Goal: Check status: Check status

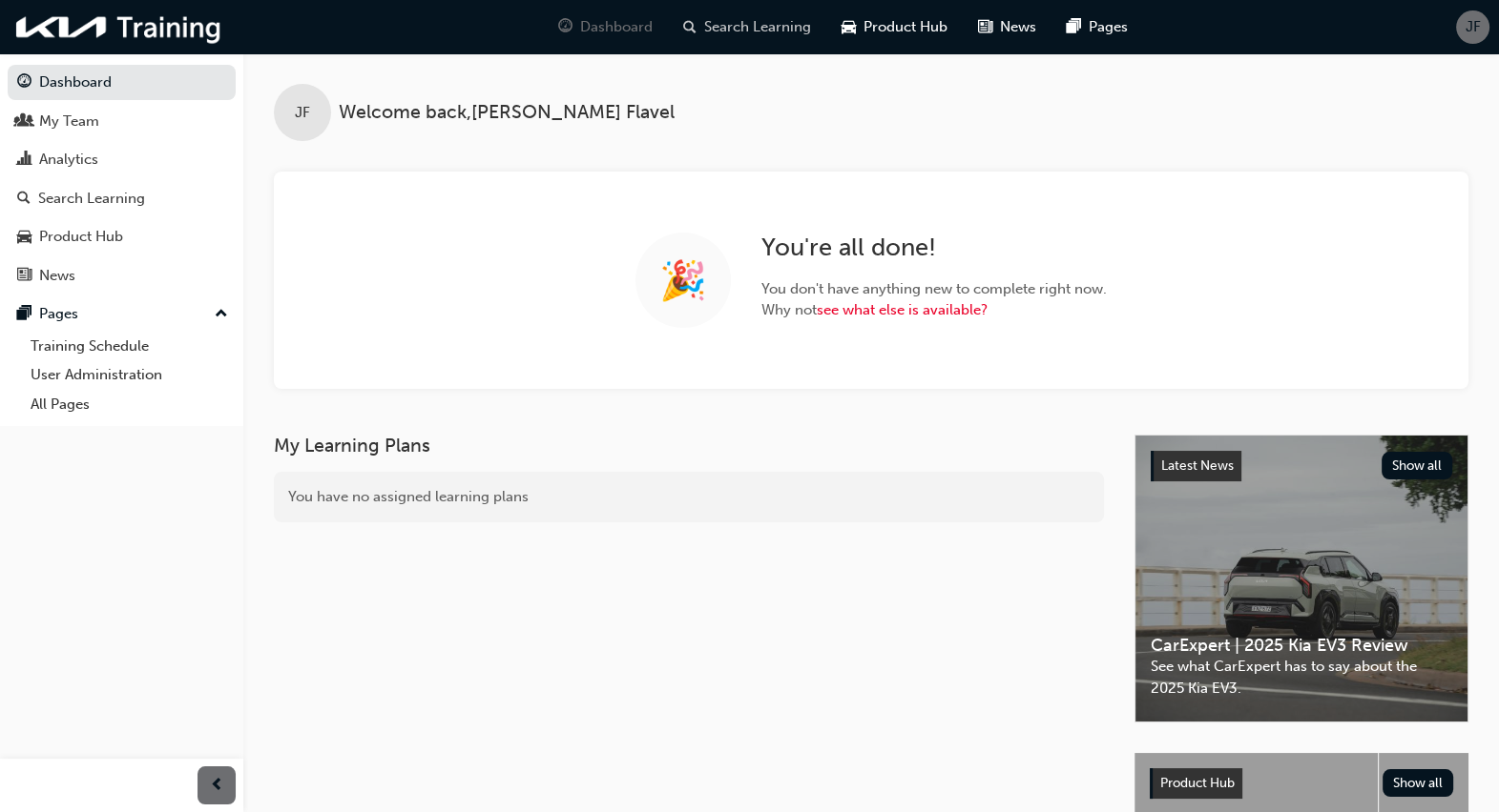
click at [753, 27] on span "Search Learning" at bounding box center [757, 27] width 107 height 22
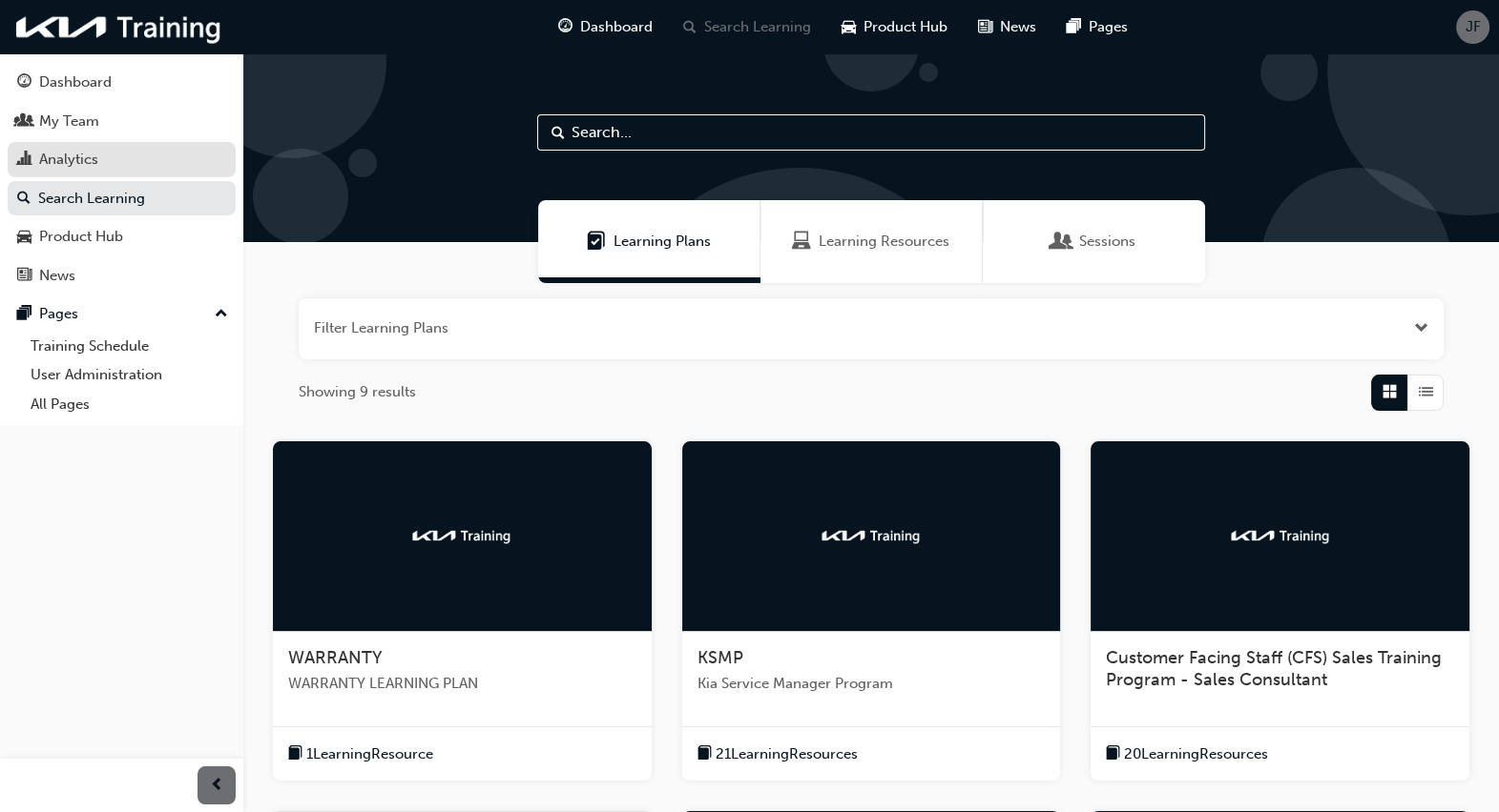
click at [118, 155] on div "Analytics" at bounding box center [121, 160] width 209 height 24
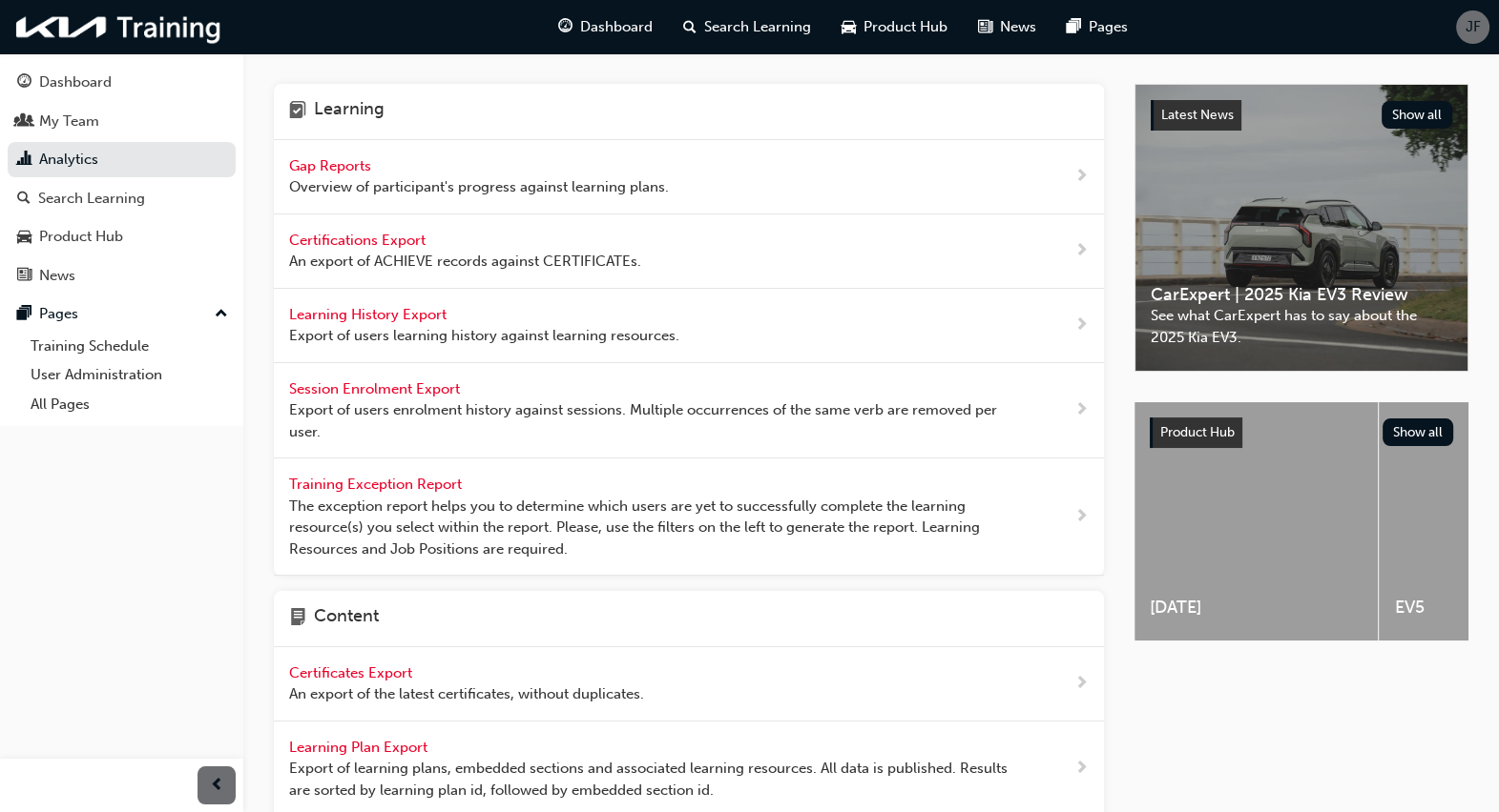
click at [353, 167] on span "Gap Reports" at bounding box center [331, 165] width 85 height 17
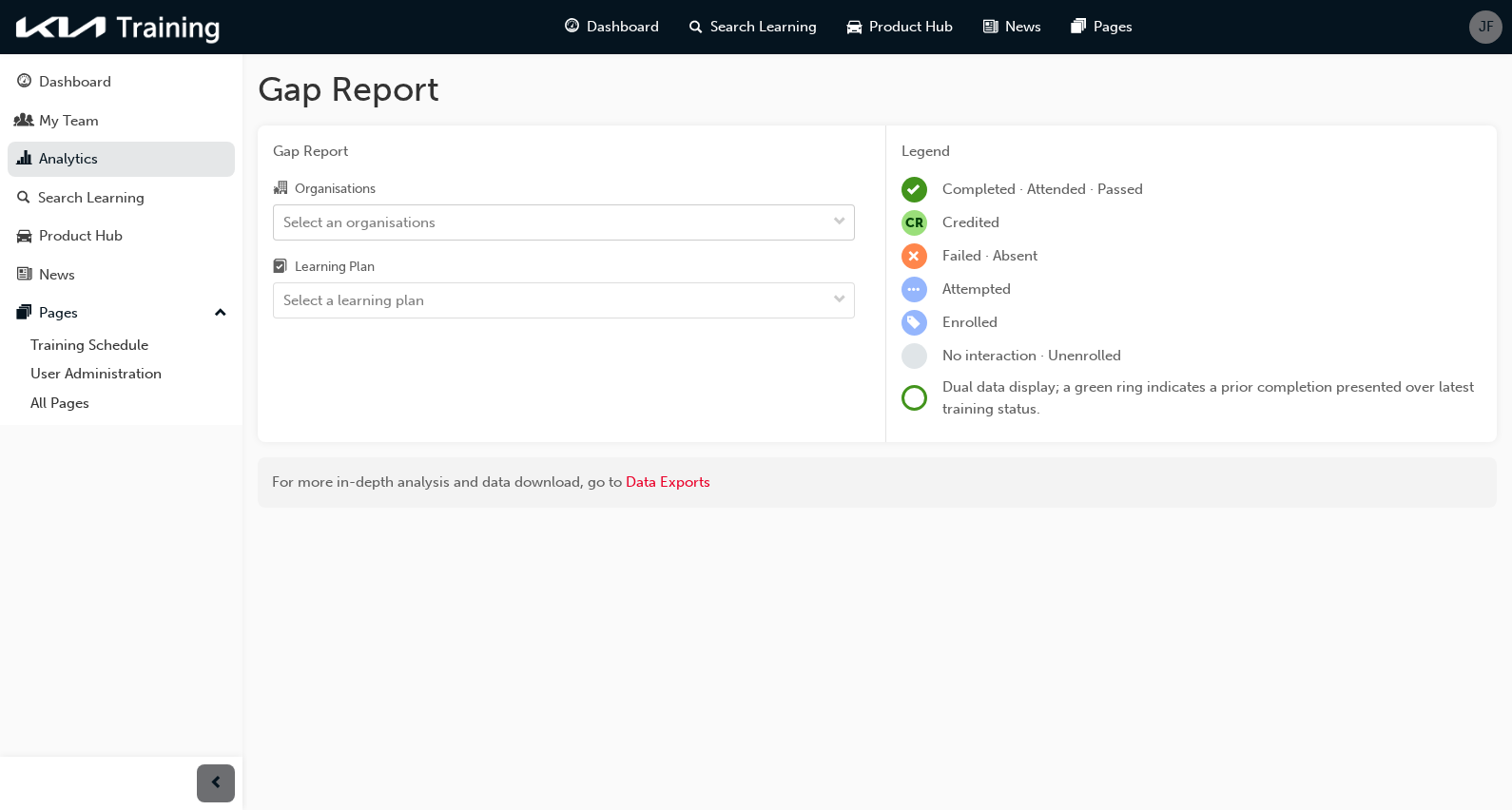
click at [695, 228] on div "Select an organisations" at bounding box center [549, 222] width 551 height 33
click at [285, 228] on input "Organisations Select an organisations" at bounding box center [284, 221] width 2 height 17
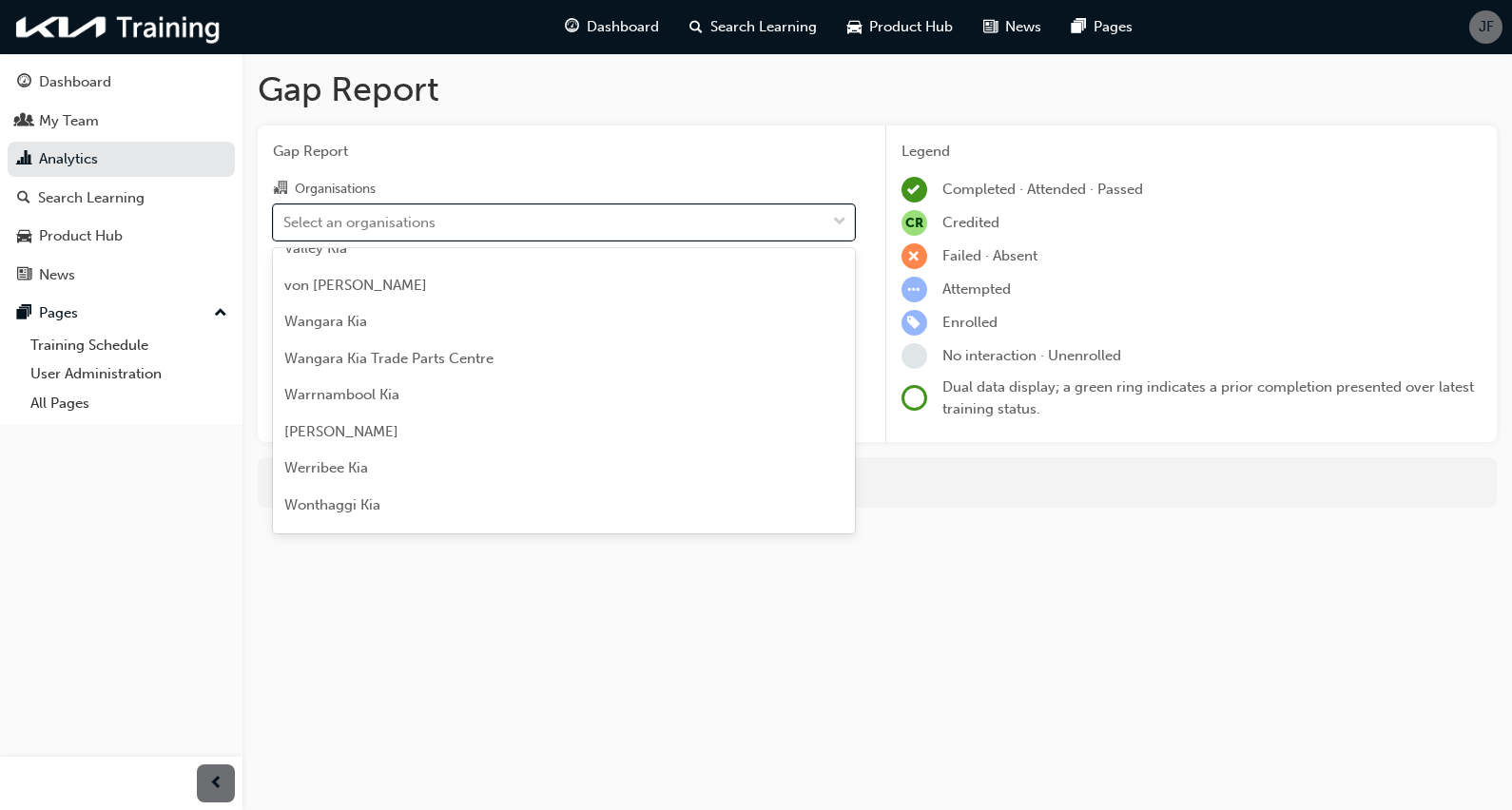
scroll to position [5433, 0]
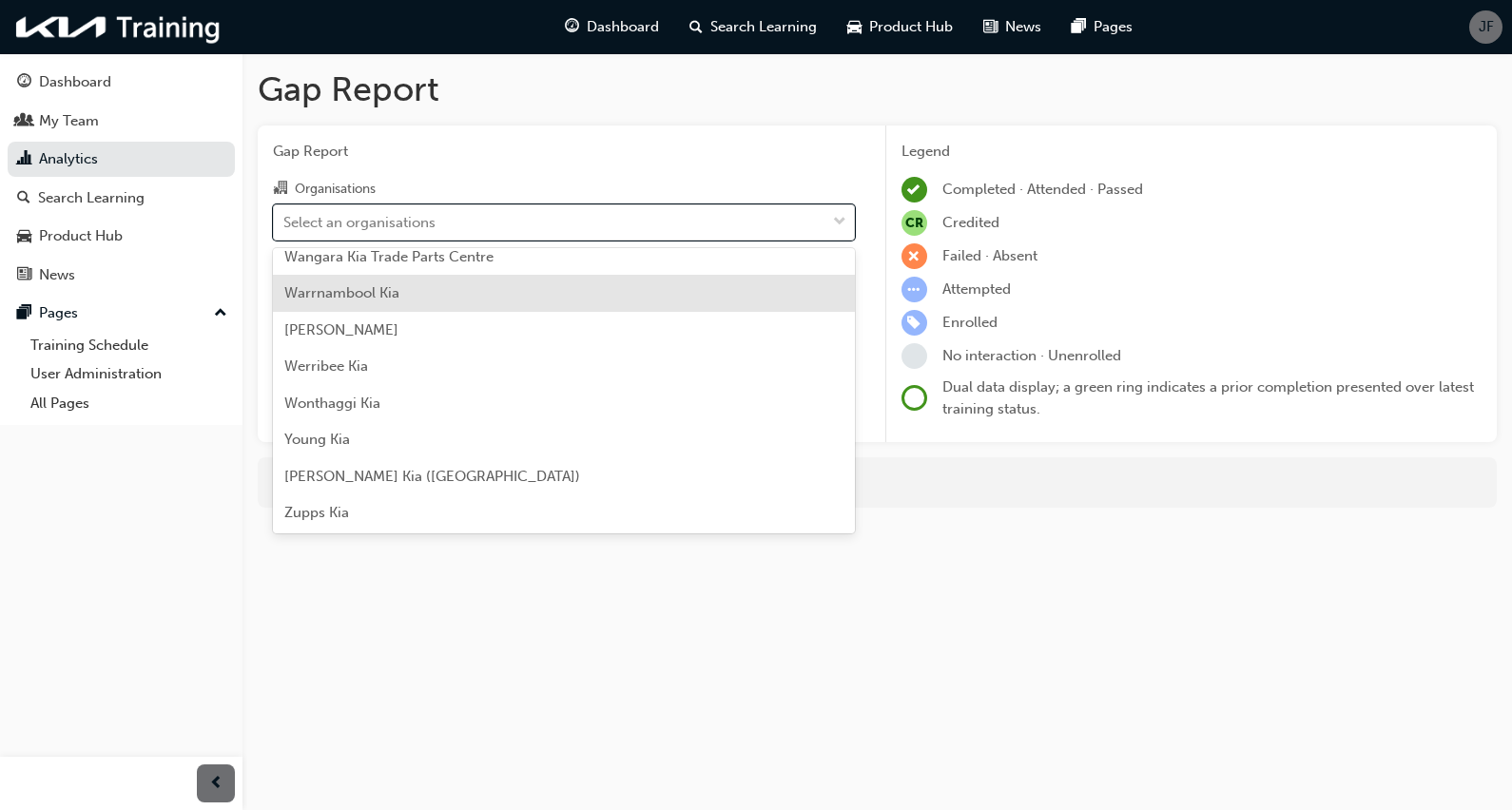
click at [605, 292] on div "Warrnambool Kia" at bounding box center [564, 294] width 582 height 37
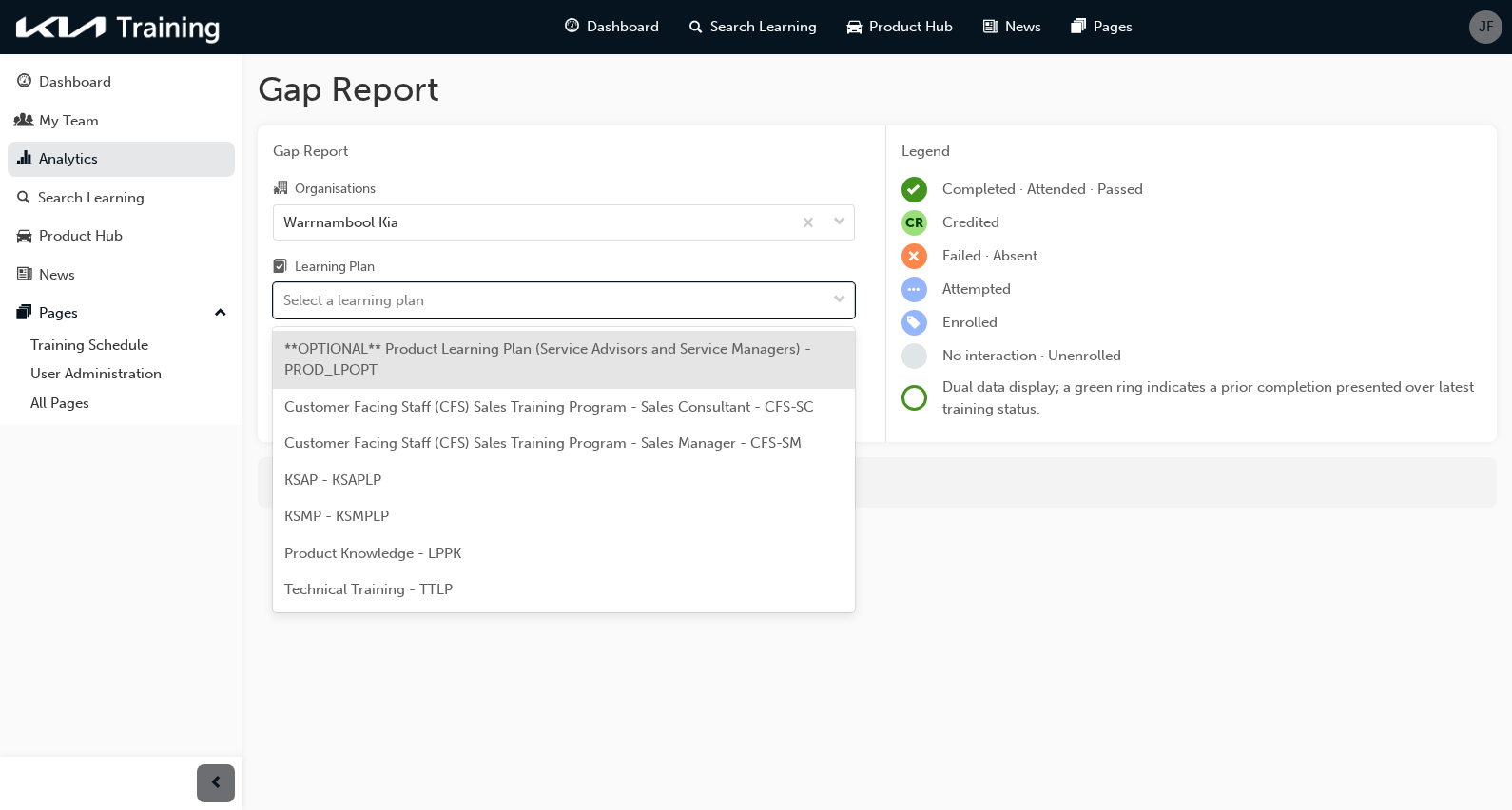
click at [671, 305] on div "Select a learning plan" at bounding box center [549, 301] width 551 height 33
click at [285, 305] on input "Learning Plan option **OPTIONAL** Product Learning Plan (Service Advisors and S…" at bounding box center [284, 300] width 2 height 17
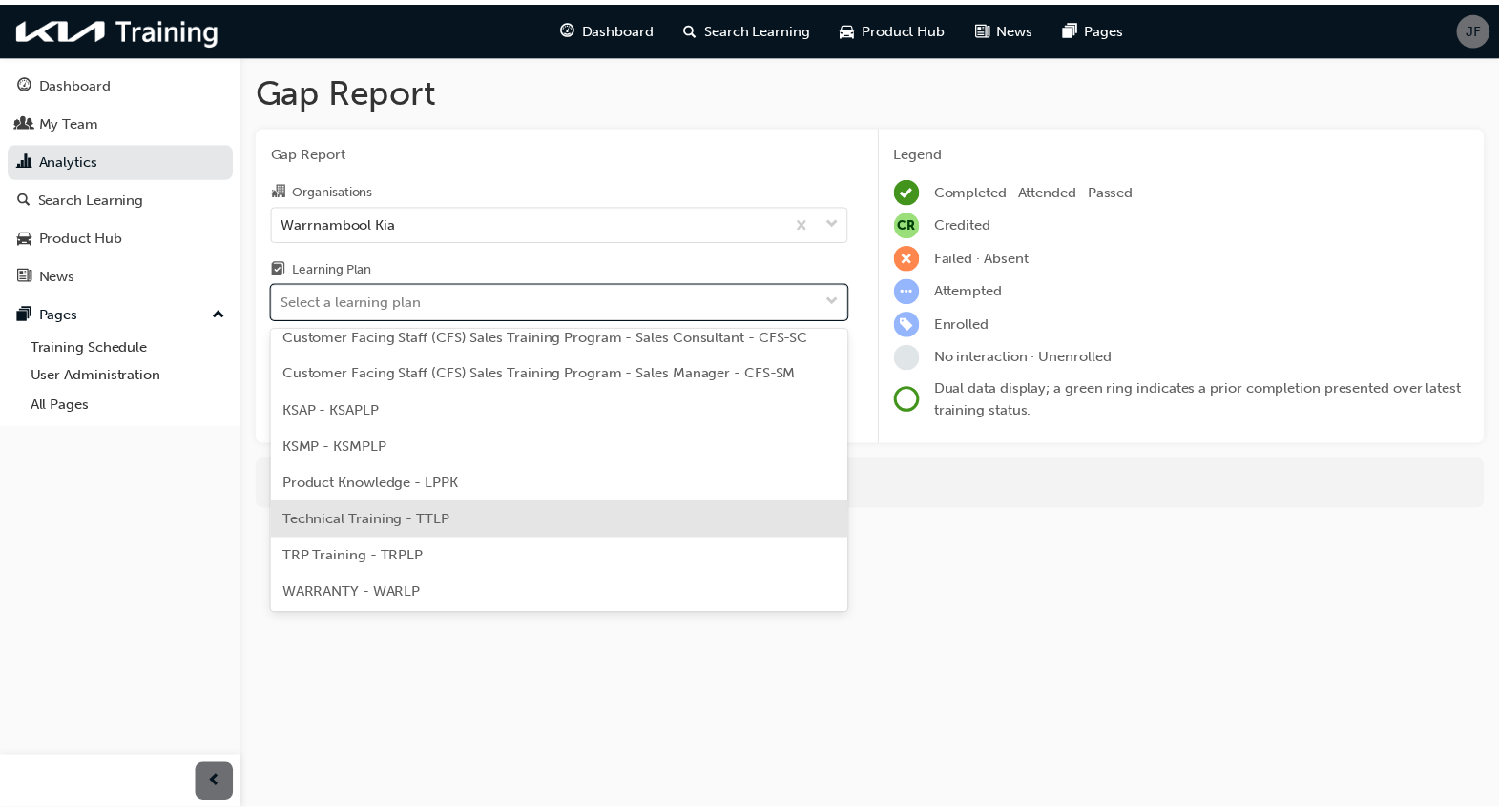
scroll to position [73, 0]
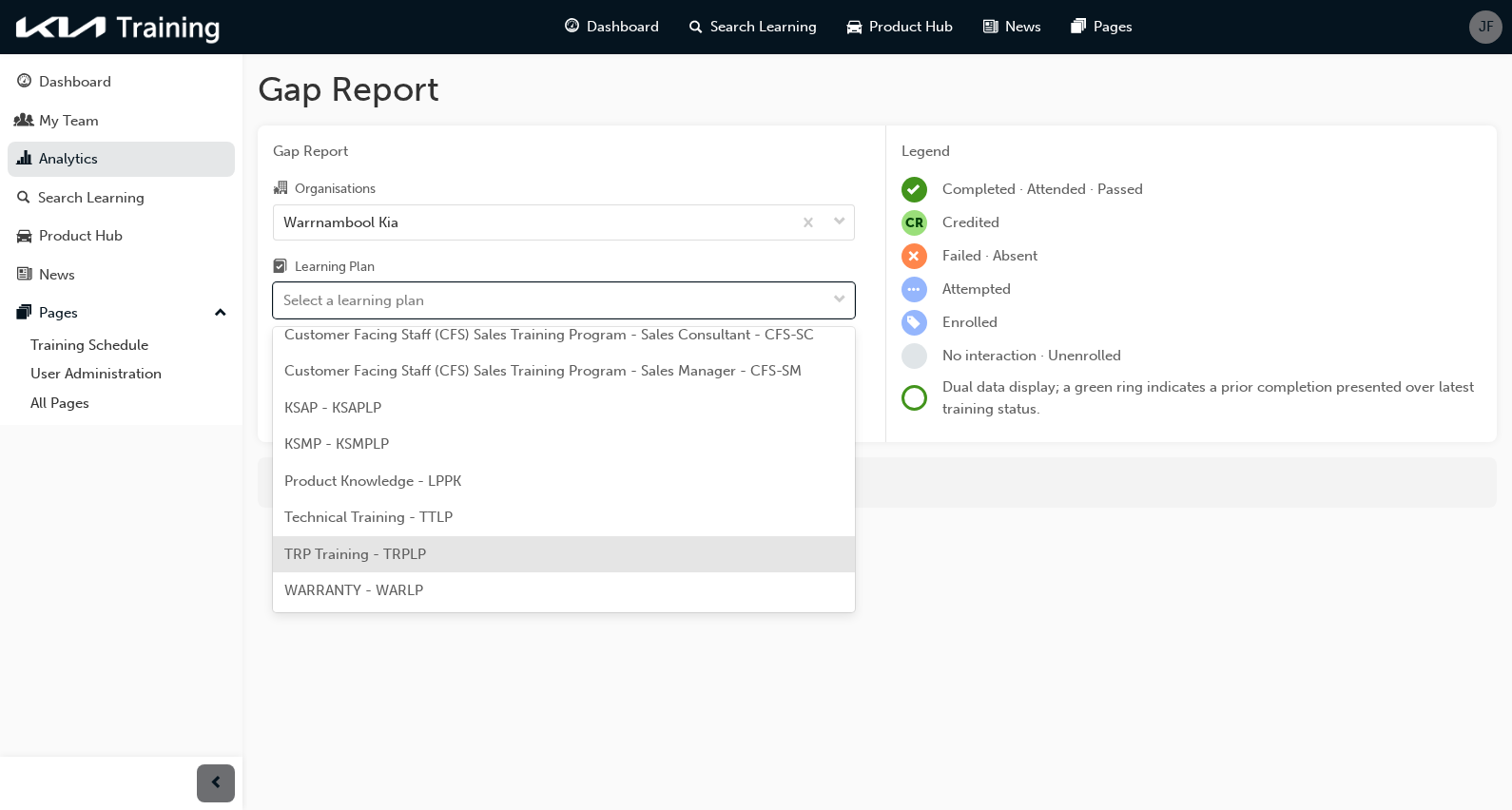
click at [712, 545] on div "TRP Training - TRPLP" at bounding box center [564, 555] width 582 height 37
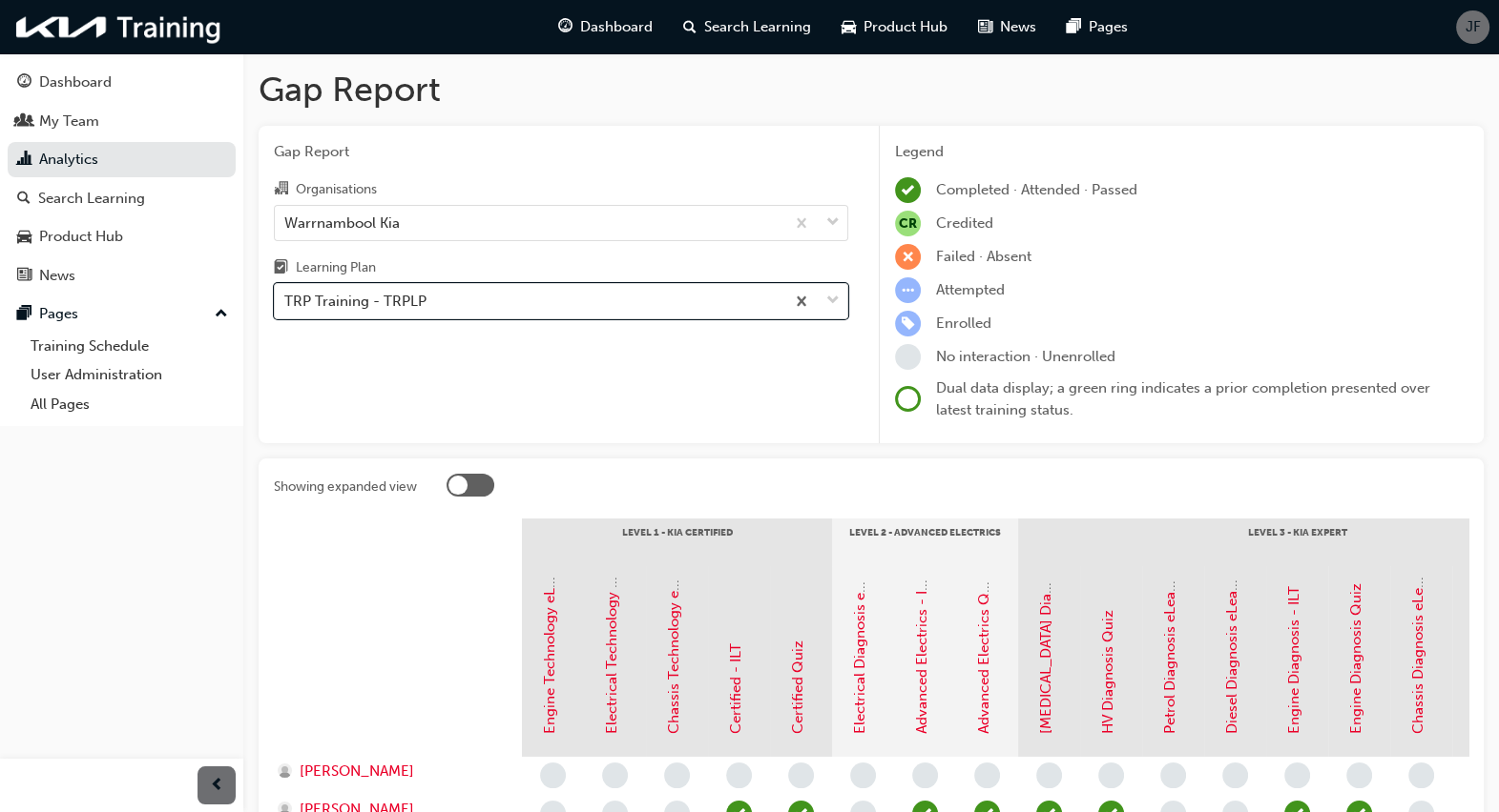
click at [720, 423] on div "Gap Report Organisations Warrnambool Kia Learning Plan option TRP Training - TR…" at bounding box center [561, 285] width 605 height 318
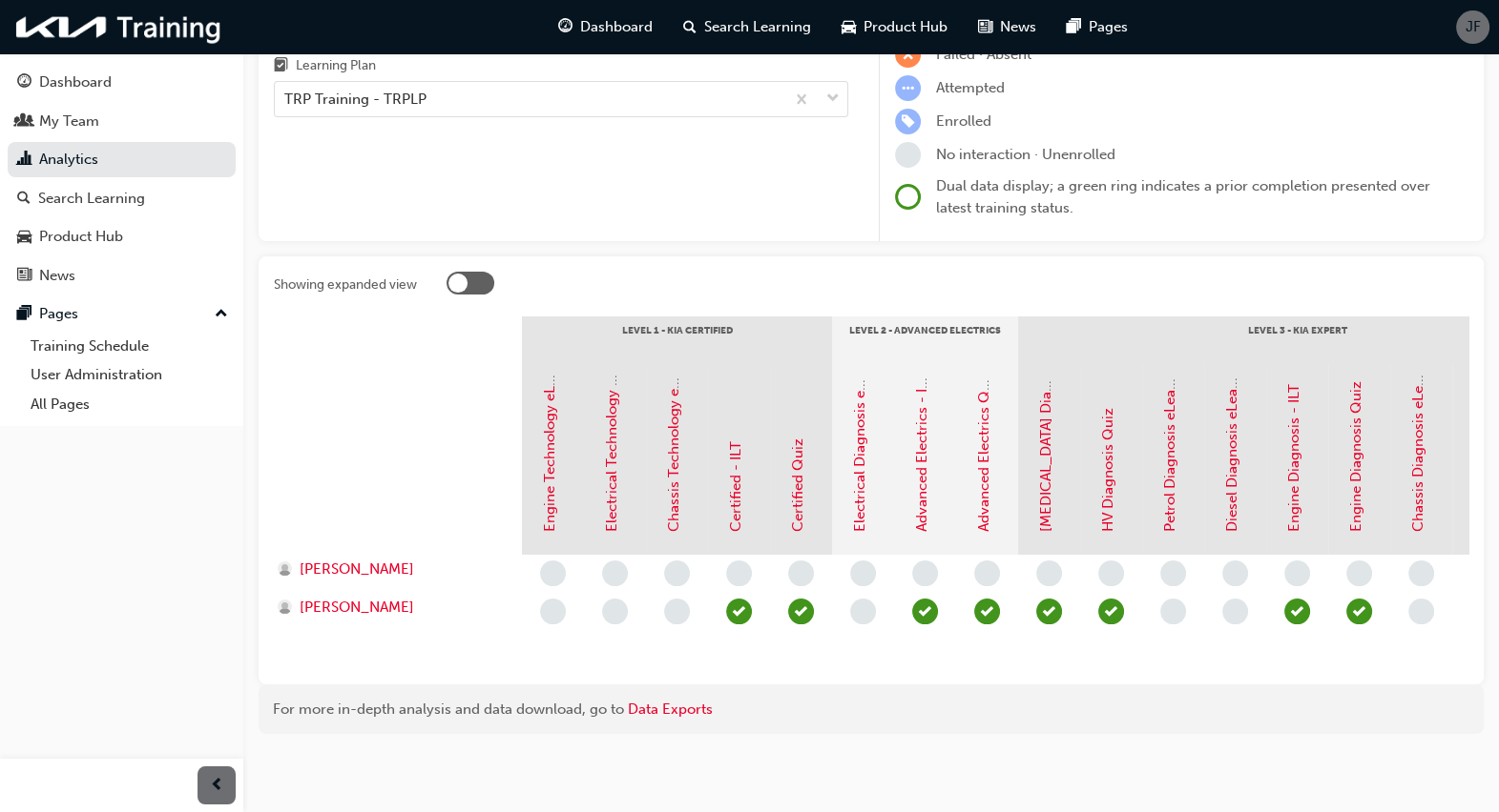
scroll to position [0, 5]
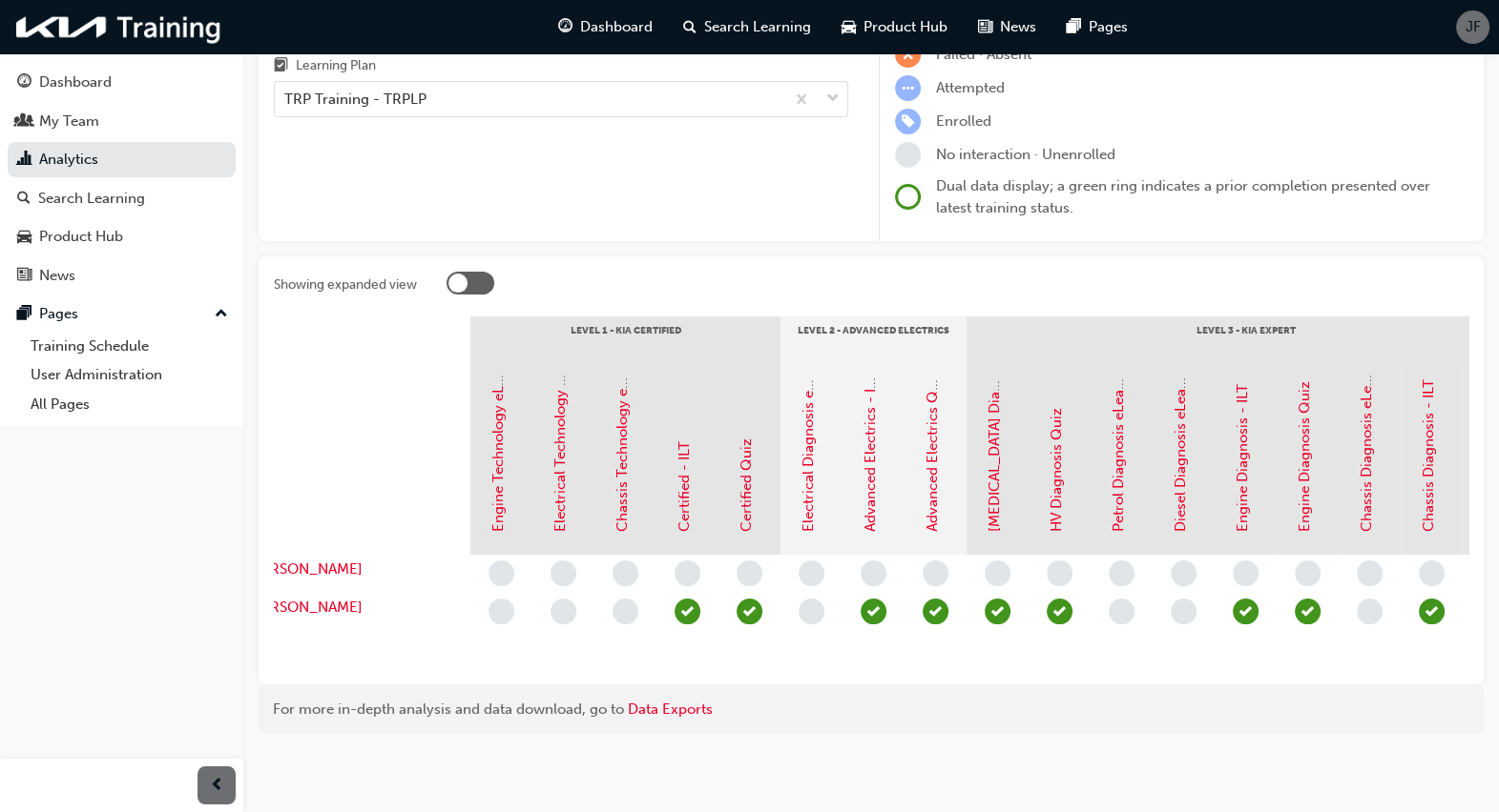
click at [1450, 670] on div "Showing expanded view Level 1 - Kia Certified Level 2 - Advanced Electrics Leve…" at bounding box center [870, 470] width 1225 height 428
click at [1442, 677] on div "Showing expanded view Level 1 - Kia Certified Level 2 - Advanced Electrics Leve…" at bounding box center [870, 470] width 1225 height 428
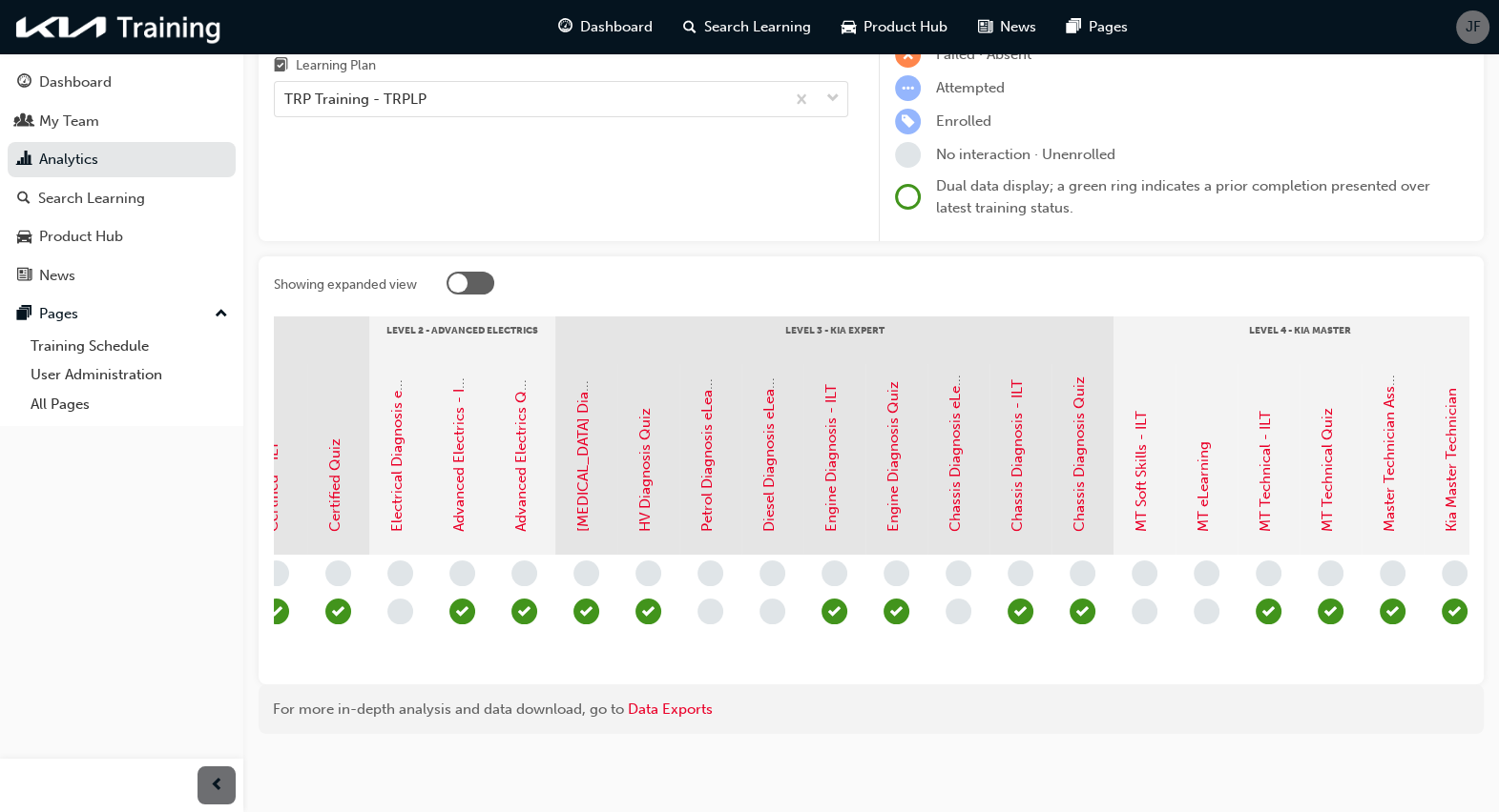
scroll to position [0, 541]
